Goal: Obtain resource: Download file/media

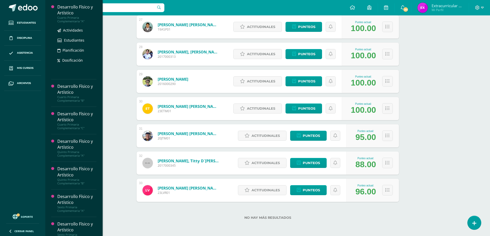
click at [80, 14] on div "Desarrollo Físico y Artístico" at bounding box center [76, 10] width 39 height 12
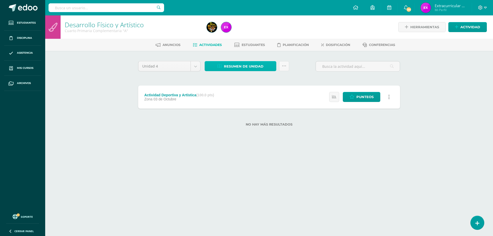
click at [259, 65] on span "Resumen de unidad" at bounding box center [244, 67] width 40 height 10
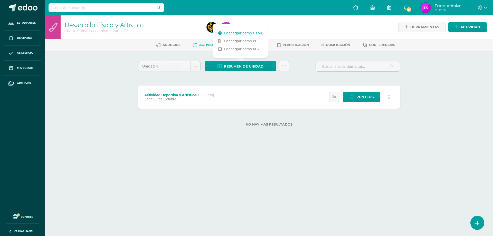
click at [247, 35] on link "Descargar como HTML" at bounding box center [240, 33] width 55 height 8
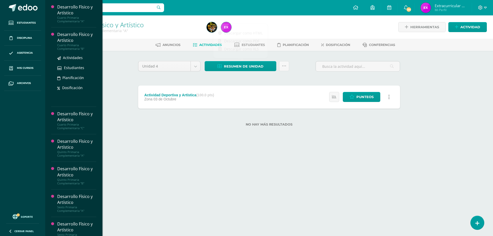
click at [65, 44] on div "Cuarto Primaria Complementaria "B"" at bounding box center [76, 46] width 39 height 7
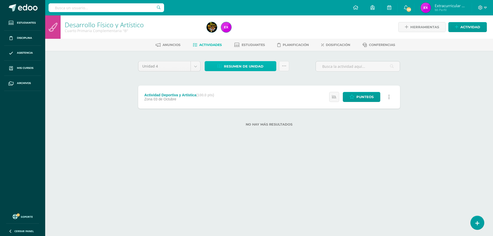
click at [247, 69] on span "Resumen de unidad" at bounding box center [244, 67] width 40 height 10
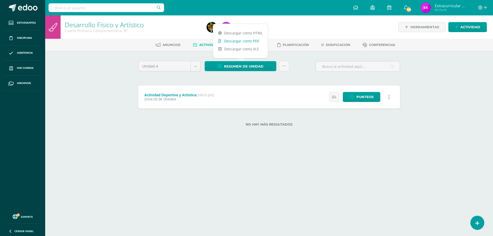
click at [257, 37] on link "Descargar como PDF" at bounding box center [240, 41] width 55 height 8
click at [241, 35] on link "Descargar como HTML" at bounding box center [240, 33] width 55 height 8
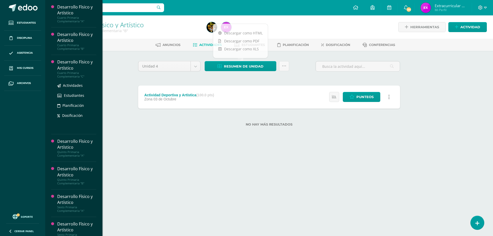
click at [80, 66] on div "Desarrollo Físico y Artístico" at bounding box center [76, 65] width 39 height 12
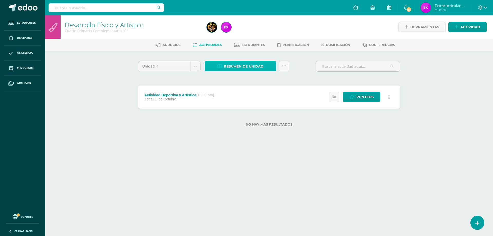
click at [257, 66] on span "Resumen de unidad" at bounding box center [244, 67] width 40 height 10
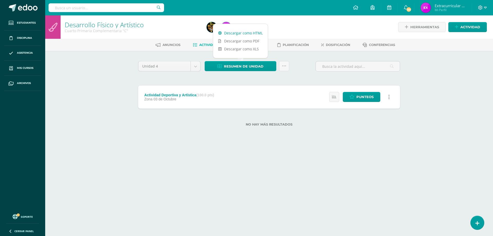
click at [248, 31] on link "Descargar como HTML" at bounding box center [240, 33] width 55 height 8
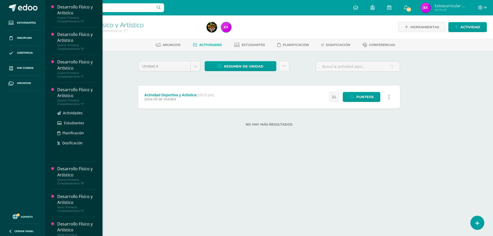
click at [66, 93] on div "Desarrollo Físico y Artístico" at bounding box center [76, 93] width 39 height 12
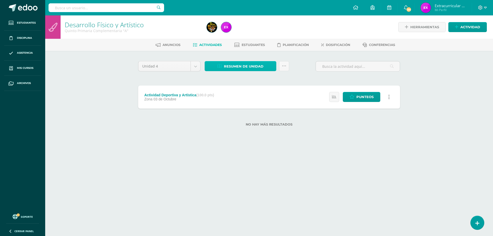
click at [235, 67] on span "Resumen de unidad" at bounding box center [244, 67] width 40 height 10
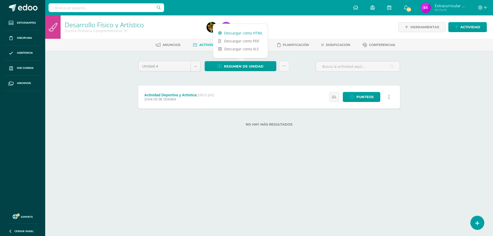
click at [241, 32] on link "Descargar como HTML" at bounding box center [240, 33] width 55 height 8
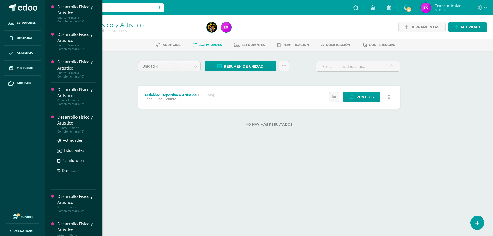
click at [67, 119] on div "Desarrollo Físico y Artístico" at bounding box center [76, 120] width 39 height 12
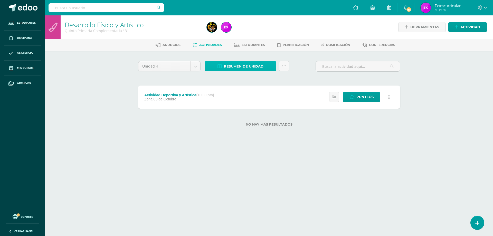
click at [259, 66] on span "Resumen de unidad" at bounding box center [244, 67] width 40 height 10
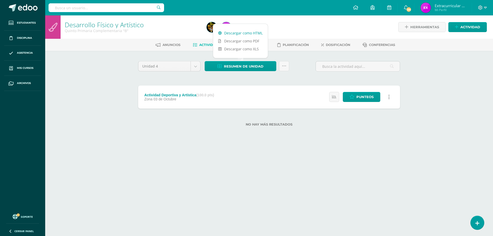
click at [248, 34] on link "Descargar como HTML" at bounding box center [240, 33] width 55 height 8
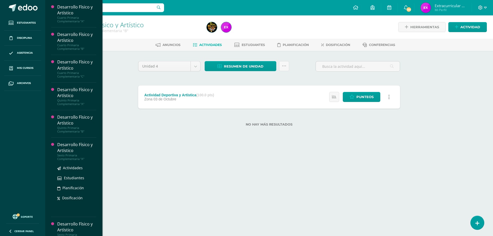
click at [68, 142] on div "Desarrollo Físico y Artístico" at bounding box center [76, 148] width 39 height 12
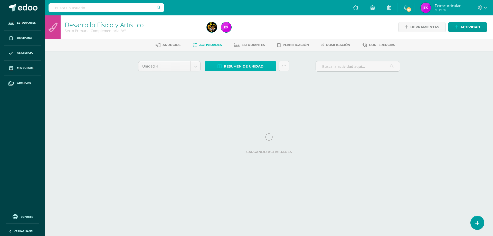
click at [263, 65] on span "Resumen de unidad" at bounding box center [244, 67] width 40 height 10
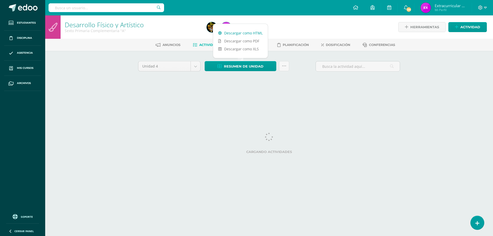
click at [255, 33] on link "Descargar como HTML" at bounding box center [240, 33] width 55 height 8
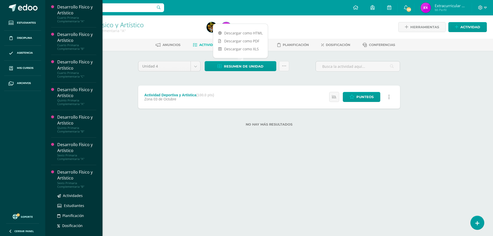
click at [72, 179] on div "Desarrollo Físico y Artístico" at bounding box center [76, 175] width 39 height 12
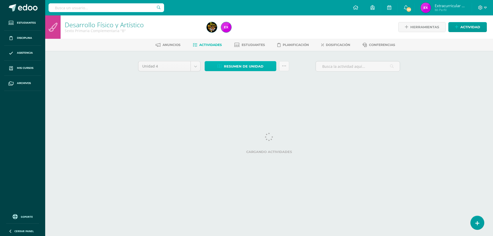
click at [255, 66] on span "Resumen de unidad" at bounding box center [244, 67] width 40 height 10
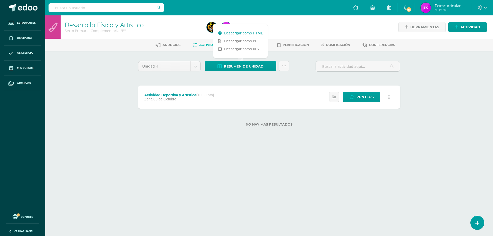
click at [252, 33] on link "Descargar como HTML" at bounding box center [240, 33] width 55 height 8
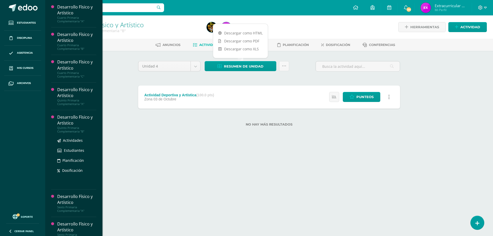
scroll to position [94, 0]
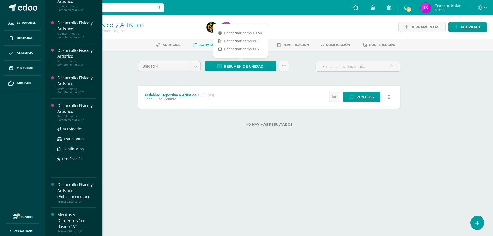
click at [65, 106] on div "Desarrollo Físico y Artístico" at bounding box center [76, 109] width 39 height 12
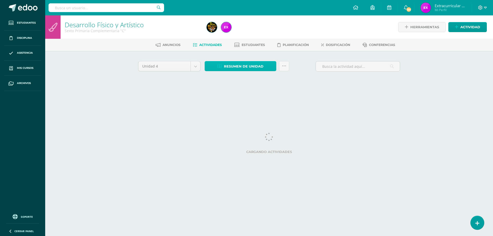
click at [259, 68] on span "Resumen de unidad" at bounding box center [244, 67] width 40 height 10
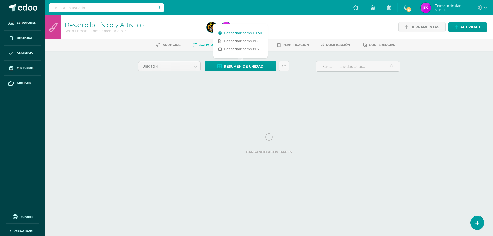
click at [245, 34] on link "Descargar como HTML" at bounding box center [240, 33] width 55 height 8
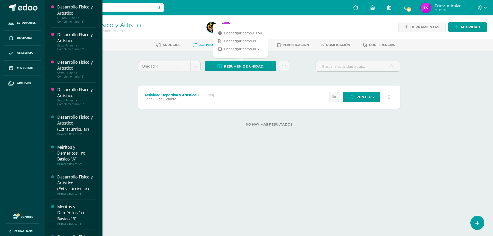
scroll to position [153, 0]
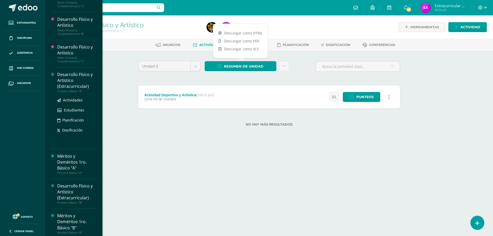
click at [66, 80] on div "Desarrollo Físico y Artístico (Extracurricular)" at bounding box center [76, 81] width 39 height 18
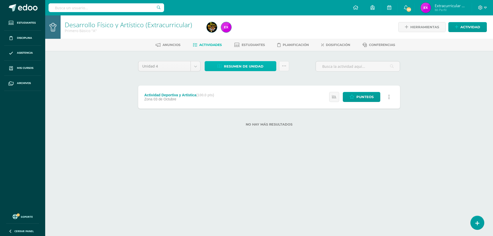
click at [249, 68] on span "Resumen de unidad" at bounding box center [244, 67] width 40 height 10
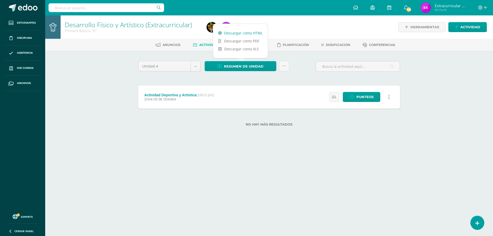
click at [252, 33] on link "Descargar como HTML" at bounding box center [240, 33] width 55 height 8
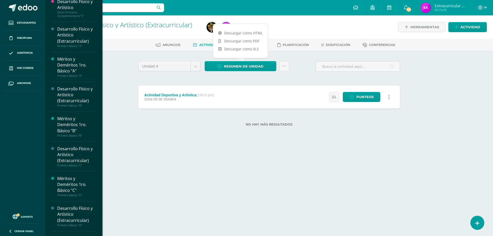
scroll to position [237, 0]
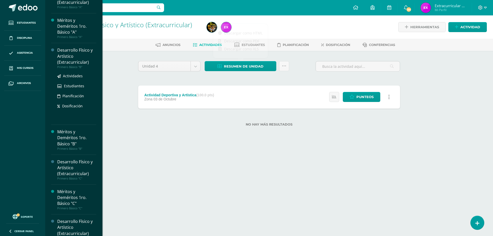
click at [69, 57] on div "Desarrollo Físico y Artístico (Extracurricular)" at bounding box center [76, 56] width 39 height 18
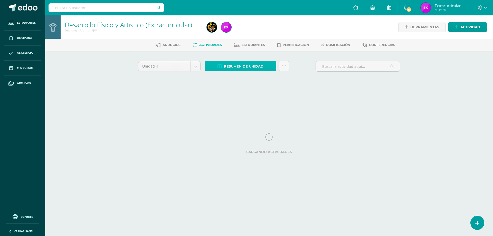
click at [253, 68] on span "Resumen de unidad" at bounding box center [244, 67] width 40 height 10
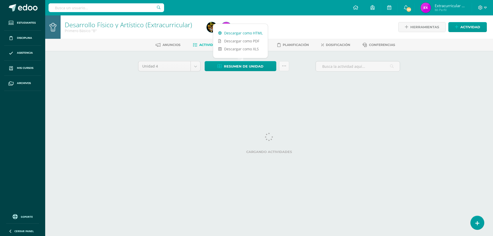
click at [250, 33] on link "Descargar como HTML" at bounding box center [240, 33] width 55 height 8
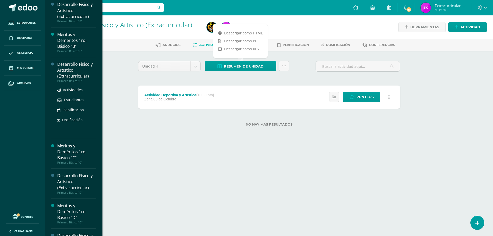
scroll to position [260, 0]
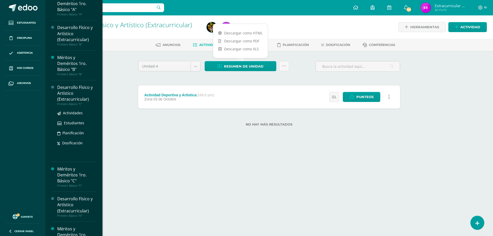
click at [65, 103] on div "Primero Básico "C"" at bounding box center [76, 104] width 39 height 4
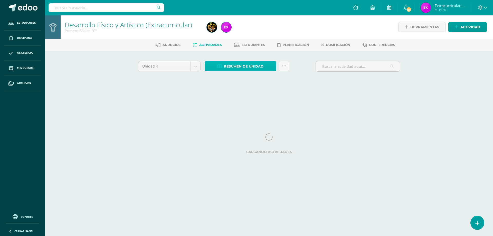
click at [244, 66] on span "Resumen de unidad" at bounding box center [244, 67] width 40 height 10
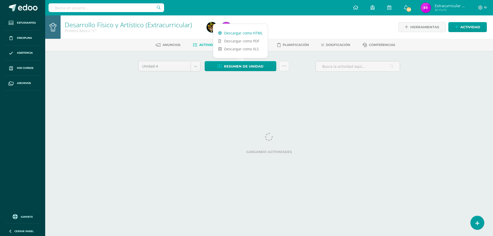
click at [252, 32] on link "Descargar como HTML" at bounding box center [240, 33] width 55 height 8
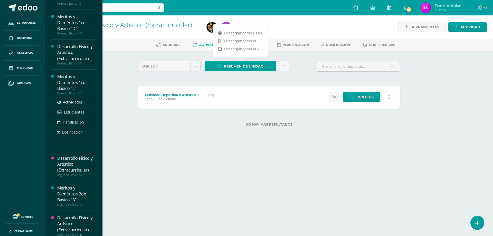
scroll to position [326, 0]
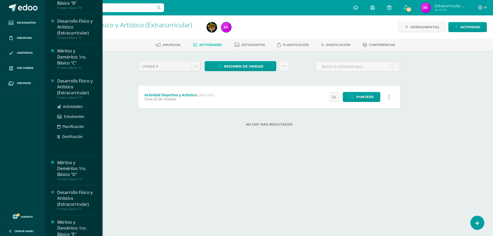
click at [67, 90] on div "Desarrollo Físico y Artístico (Extracurricular)" at bounding box center [76, 87] width 39 height 18
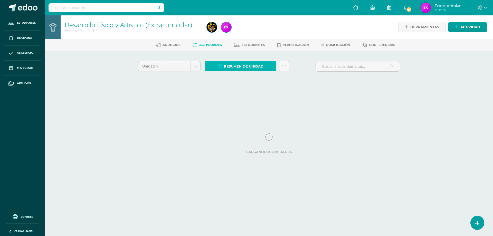
click at [235, 67] on span "Resumen de unidad" at bounding box center [244, 67] width 40 height 10
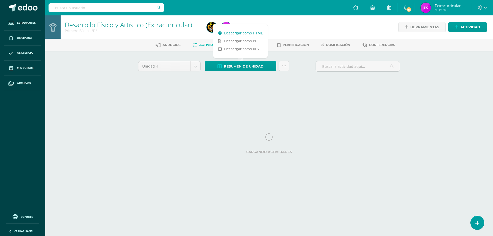
click at [235, 33] on link "Descargar como HTML" at bounding box center [240, 33] width 55 height 8
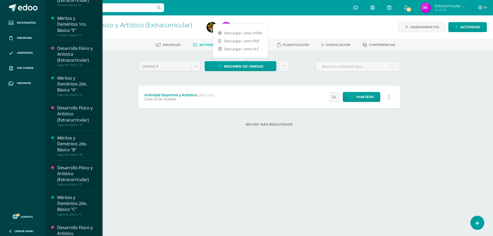
scroll to position [436, 0]
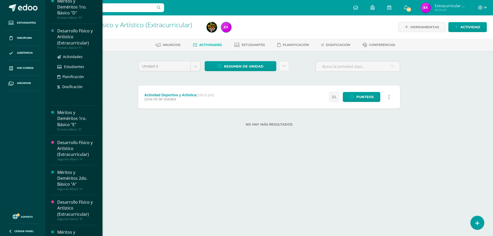
click at [76, 42] on div "Desarrollo Físico y Artístico (Extracurricular)" at bounding box center [76, 37] width 39 height 18
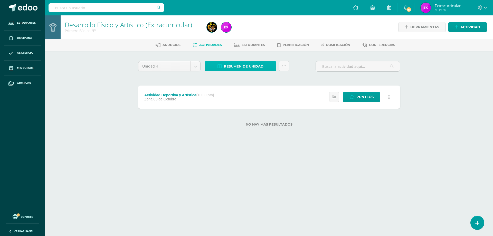
click at [255, 68] on span "Resumen de unidad" at bounding box center [244, 67] width 40 height 10
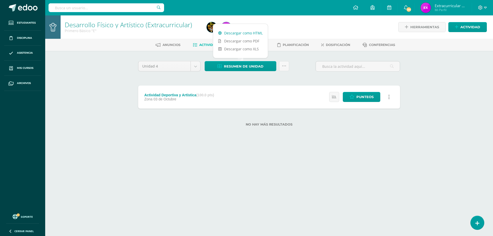
click at [242, 33] on link "Descargar como HTML" at bounding box center [240, 33] width 55 height 8
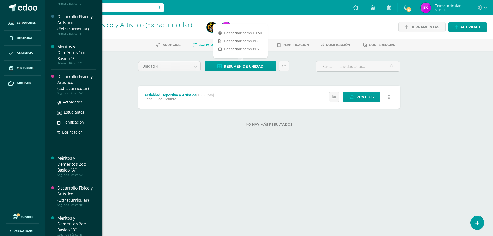
scroll to position [448, 0]
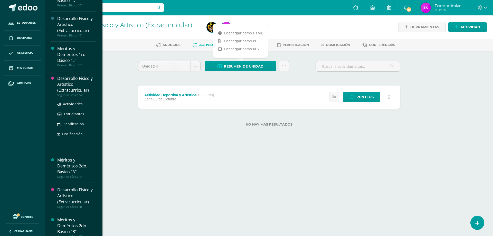
click at [67, 79] on div "Desarrollo Físico y Artístico (Extracurricular)" at bounding box center [76, 85] width 39 height 18
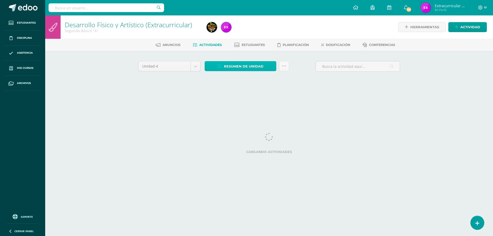
click at [241, 63] on span "Resumen de unidad" at bounding box center [244, 67] width 40 height 10
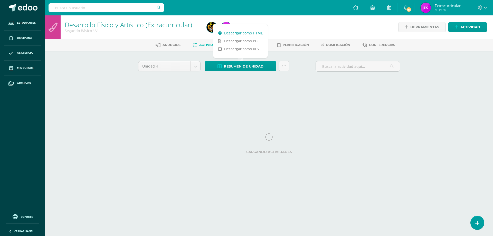
click at [234, 35] on link "Descargar como HTML" at bounding box center [240, 33] width 55 height 8
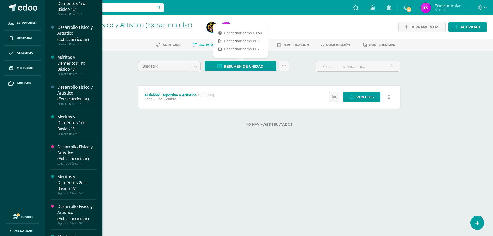
scroll to position [526, 0]
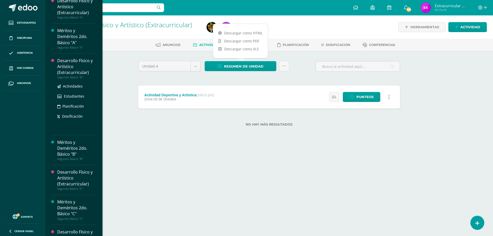
click at [63, 75] on div "Desarrollo Físico y Artístico (Extracurricular)" at bounding box center [76, 67] width 39 height 18
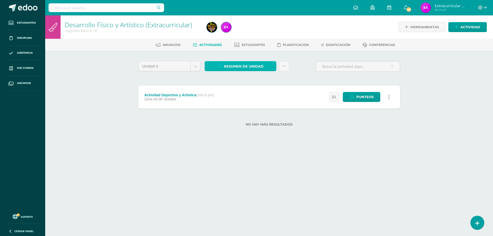
click at [250, 70] on span "Resumen de unidad" at bounding box center [244, 67] width 40 height 10
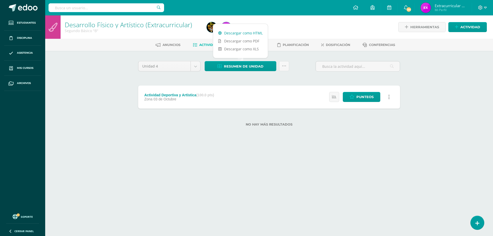
click at [243, 31] on link "Descargar como HTML" at bounding box center [240, 33] width 55 height 8
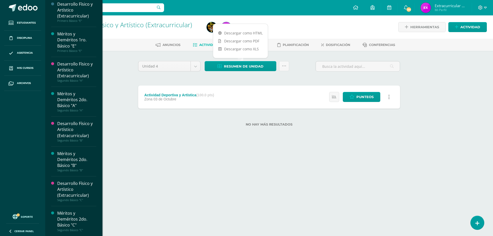
scroll to position [506, 0]
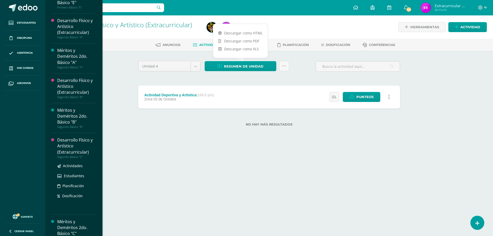
click at [67, 146] on div "Desarrollo Físico y Artístico (Extracurricular)" at bounding box center [76, 146] width 39 height 18
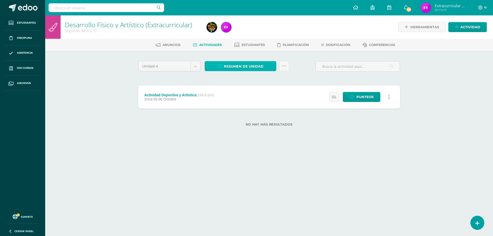
click at [255, 66] on span "Resumen de unidad" at bounding box center [244, 67] width 40 height 10
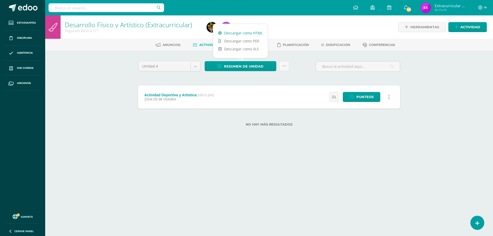
click at [252, 33] on link "Descargar como HTML" at bounding box center [240, 33] width 55 height 8
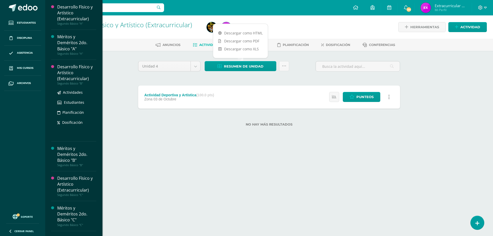
scroll to position [614, 0]
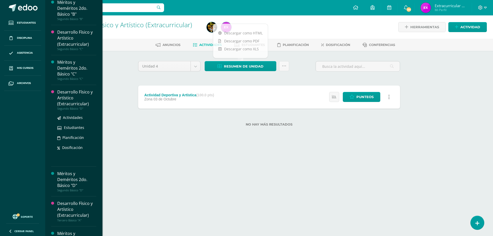
click at [72, 102] on div "Desarrollo Físico y Artístico (Extracurricular)" at bounding box center [76, 98] width 39 height 18
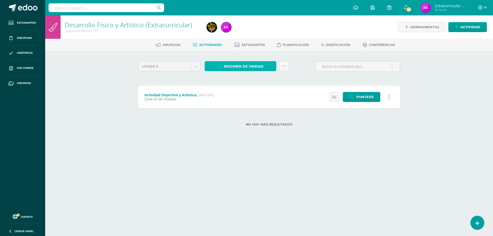
click at [264, 64] on link "Resumen de unidad" at bounding box center [241, 66] width 72 height 10
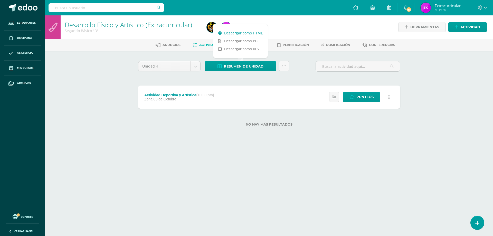
click at [256, 33] on link "Descargar como HTML" at bounding box center [240, 33] width 55 height 8
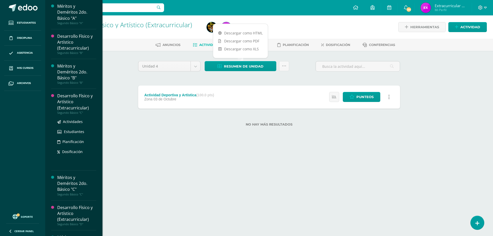
scroll to position [644, 0]
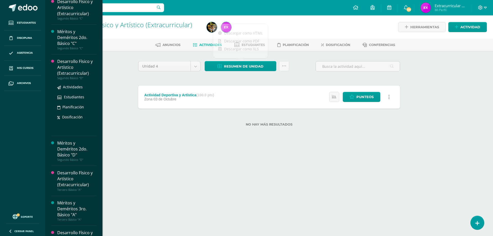
click at [60, 69] on div "Desarrollo Físico y Artístico (Extracurricular)" at bounding box center [76, 68] width 39 height 18
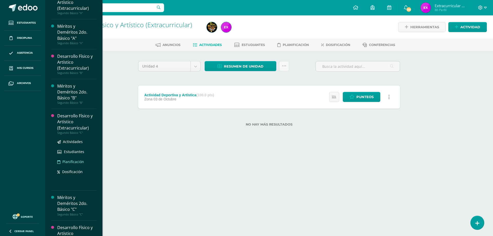
scroll to position [624, 0]
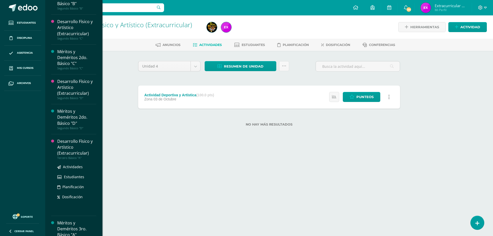
click at [66, 152] on div "Desarrollo Físico y Artístico (Extracurricular)" at bounding box center [76, 148] width 39 height 18
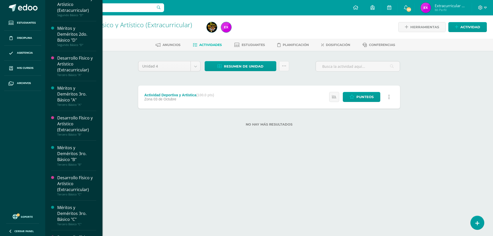
scroll to position [750, 0]
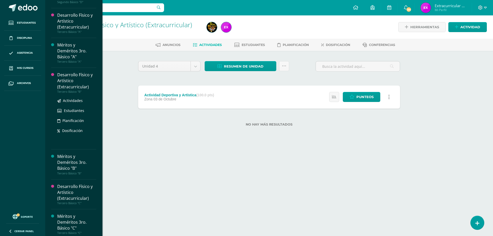
click at [71, 87] on div "Desarrollo Físico y Artístico (Extracurricular)" at bounding box center [76, 81] width 39 height 18
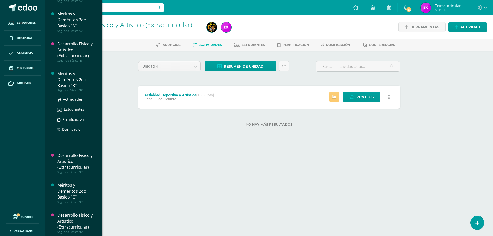
scroll to position [637, 0]
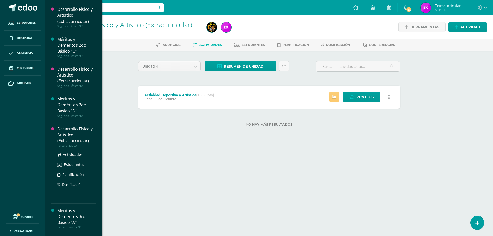
click at [63, 132] on div "Desarrollo Físico y Artístico (Extracurricular)" at bounding box center [76, 135] width 39 height 18
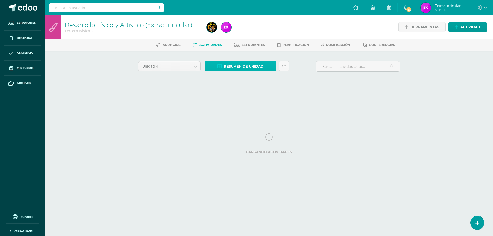
click at [240, 63] on span "Resumen de unidad" at bounding box center [244, 67] width 40 height 10
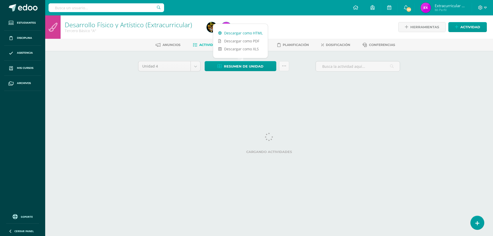
click at [242, 34] on link "Descargar como HTML" at bounding box center [240, 33] width 55 height 8
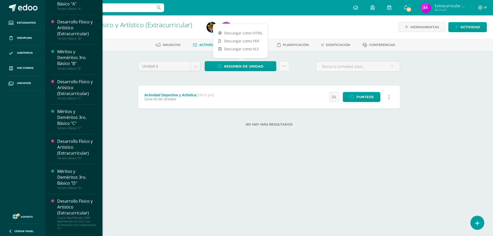
scroll to position [803, 0]
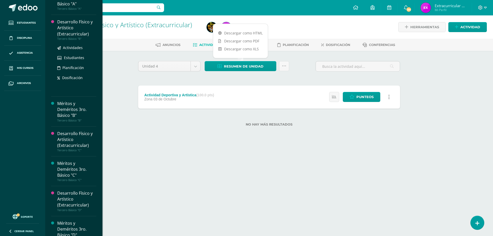
click at [76, 25] on div "Desarrollo Físico y Artístico (Extracurricular)" at bounding box center [76, 28] width 39 height 18
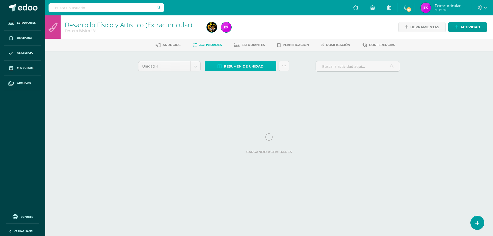
click at [255, 64] on span "Resumen de unidad" at bounding box center [244, 67] width 40 height 10
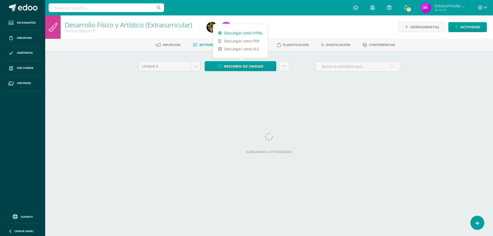
click at [245, 32] on link "Descargar como HTML" at bounding box center [240, 33] width 55 height 8
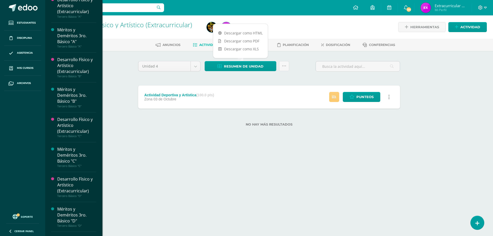
scroll to position [809, 0]
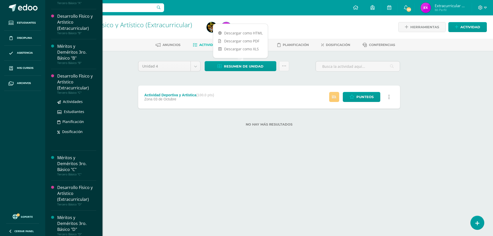
click at [67, 78] on div "Desarrollo Físico y Artístico (Extracurricular)" at bounding box center [76, 82] width 39 height 18
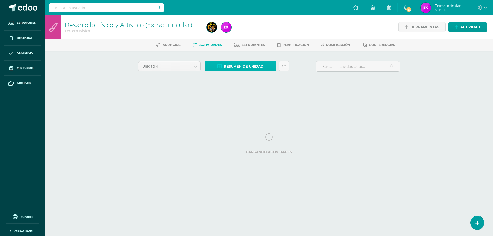
click at [248, 64] on span "Resumen de unidad" at bounding box center [244, 67] width 40 height 10
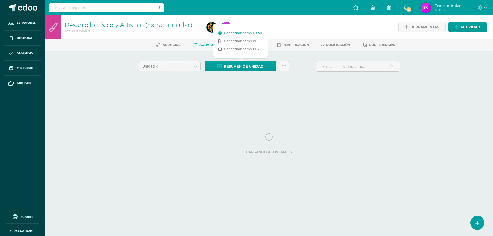
click at [254, 33] on link "Descargar como HTML" at bounding box center [240, 33] width 55 height 8
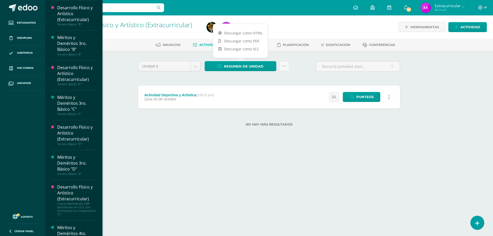
scroll to position [861, 0]
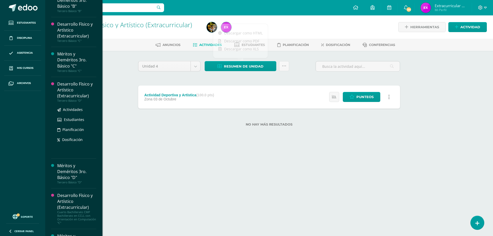
click at [68, 86] on div "Desarrollo Físico y Artístico (Extracurricular)" at bounding box center [76, 90] width 39 height 18
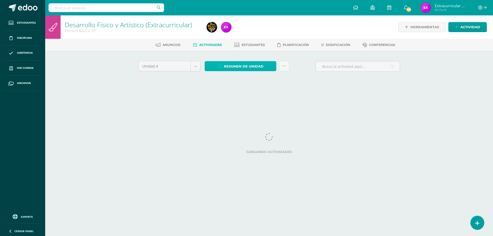
click at [265, 67] on link "Resumen de unidad" at bounding box center [241, 66] width 72 height 10
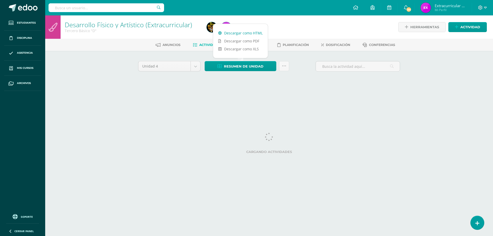
click at [263, 34] on link "Descargar como HTML" at bounding box center [240, 33] width 55 height 8
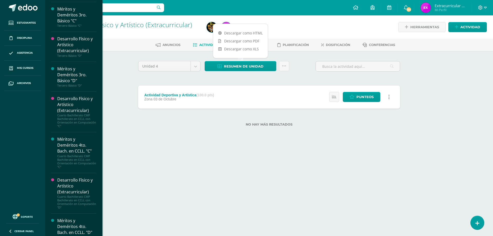
scroll to position [949, 0]
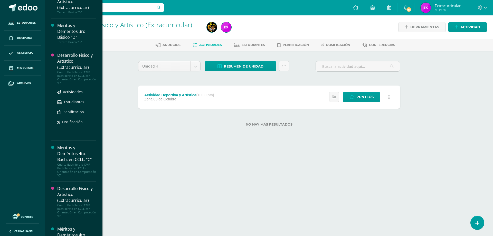
click at [65, 57] on div "Desarrollo Físico y Artístico (Extracurricular)" at bounding box center [76, 61] width 39 height 18
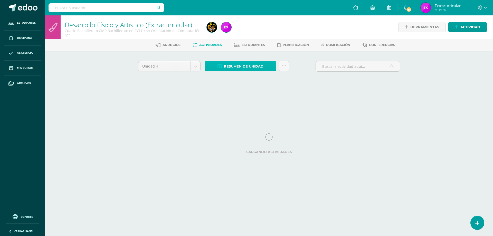
click at [266, 66] on link "Resumen de unidad" at bounding box center [241, 66] width 72 height 10
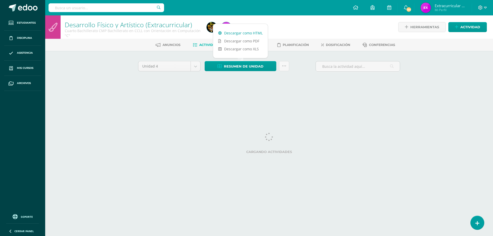
click at [251, 34] on link "Descargar como HTML" at bounding box center [240, 33] width 55 height 8
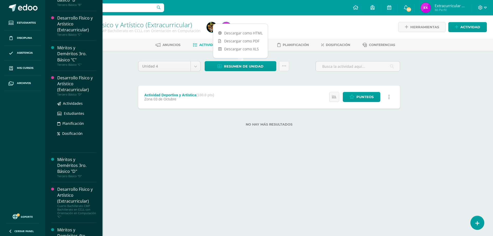
scroll to position [961, 0]
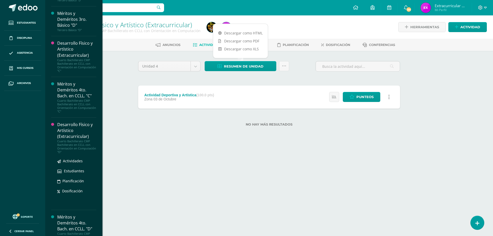
click at [66, 131] on div "Desarrollo Físico y Artístico (Extracurricular)" at bounding box center [76, 131] width 39 height 18
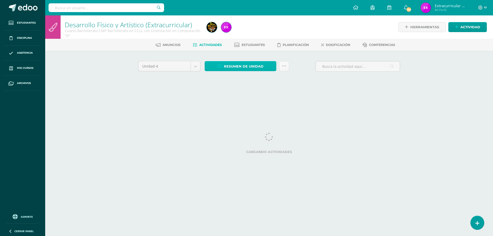
click at [271, 68] on link "Resumen de unidad" at bounding box center [241, 66] width 72 height 10
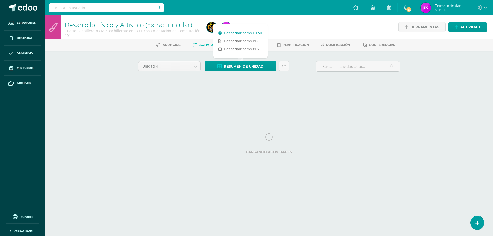
click at [259, 31] on link "Descargar como HTML" at bounding box center [240, 33] width 55 height 8
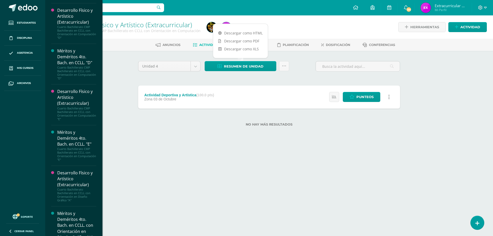
scroll to position [1127, 0]
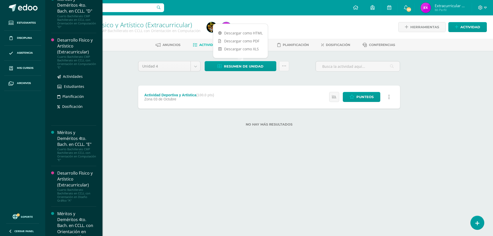
click at [66, 44] on div "Desarrollo Físico y Artístico (Extracurricular)" at bounding box center [76, 46] width 39 height 18
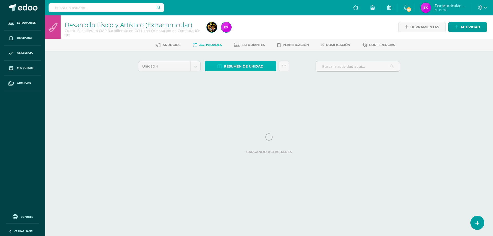
click at [243, 68] on span "Resumen de unidad" at bounding box center [244, 67] width 40 height 10
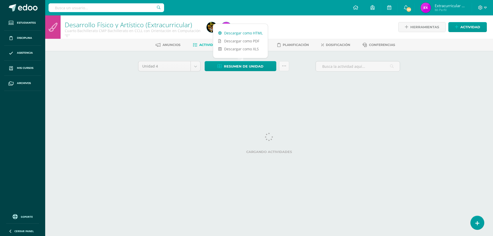
click at [244, 32] on link "Descargar como HTML" at bounding box center [240, 33] width 55 height 8
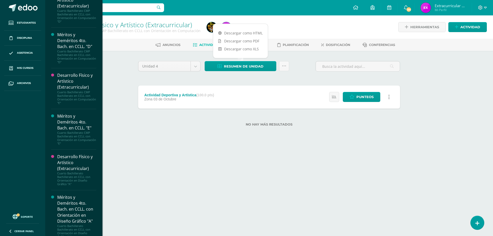
scroll to position [1238, 0]
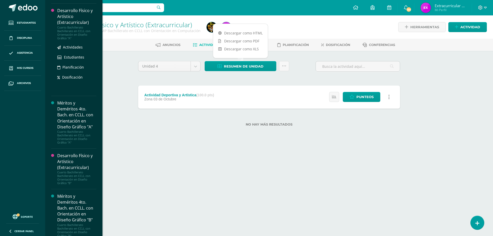
click at [79, 16] on div "Desarrollo Físico y Artístico (Extracurricular)" at bounding box center [76, 17] width 39 height 18
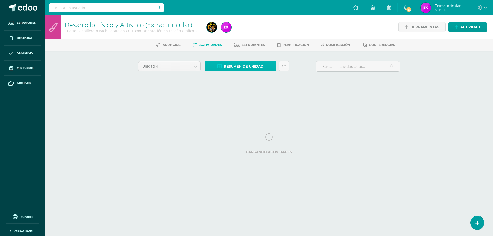
click at [234, 67] on span "Resumen de unidad" at bounding box center [244, 67] width 40 height 10
click at [239, 67] on span "Resumen de unidad" at bounding box center [244, 67] width 40 height 10
click at [247, 68] on span "Resumen de unidad" at bounding box center [244, 67] width 40 height 10
click at [235, 93] on div "Unidad 4 Unidad 1 Unidad 2 Unidad 3 Unidad 4 Resumen de unidad Enviar punteos a…" at bounding box center [269, 73] width 283 height 45
click at [236, 68] on span "Resumen de unidad" at bounding box center [244, 67] width 40 height 10
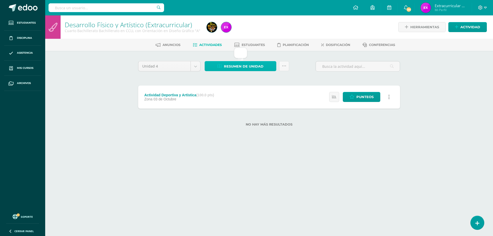
scroll to position [1192, 0]
click at [245, 67] on span "Resumen de unidad" at bounding box center [244, 67] width 40 height 10
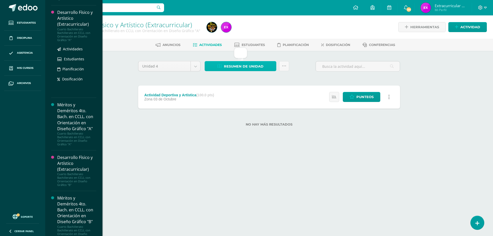
scroll to position [1244, 0]
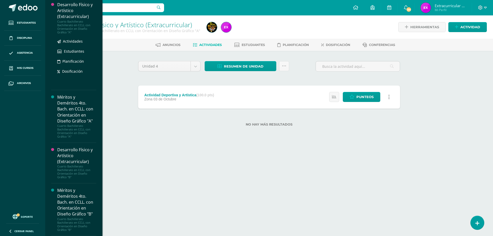
click at [76, 11] on div "Desarrollo Físico y Artístico (Extracurricular)" at bounding box center [76, 11] width 39 height 18
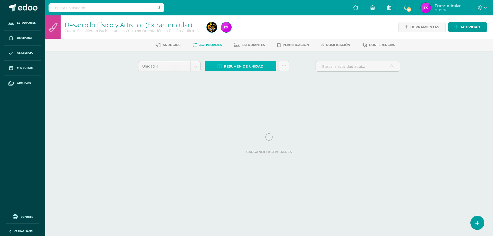
click at [255, 66] on span "Resumen de unidad" at bounding box center [244, 67] width 40 height 10
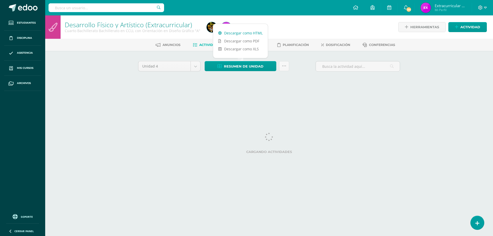
click at [253, 34] on link "Descargar como HTML" at bounding box center [240, 33] width 55 height 8
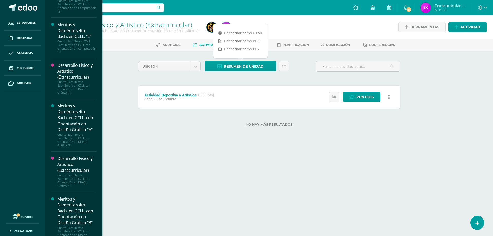
scroll to position [1244, 0]
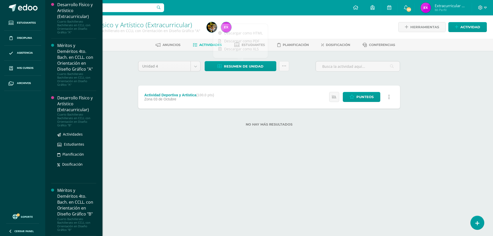
click at [67, 110] on div "Desarrollo Físico y Artístico (Extracurricular)" at bounding box center [76, 104] width 39 height 18
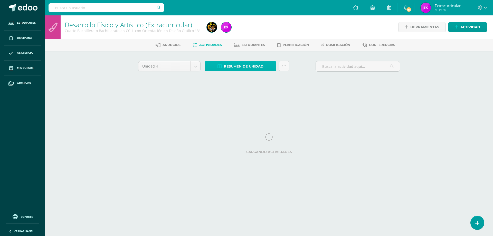
click at [258, 66] on span "Resumen de unidad" at bounding box center [244, 67] width 40 height 10
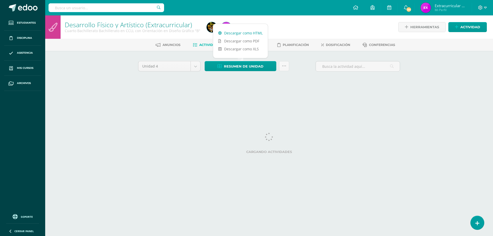
click at [256, 34] on link "Descargar como HTML" at bounding box center [240, 33] width 55 height 8
